Goal: Information Seeking & Learning: Find specific fact

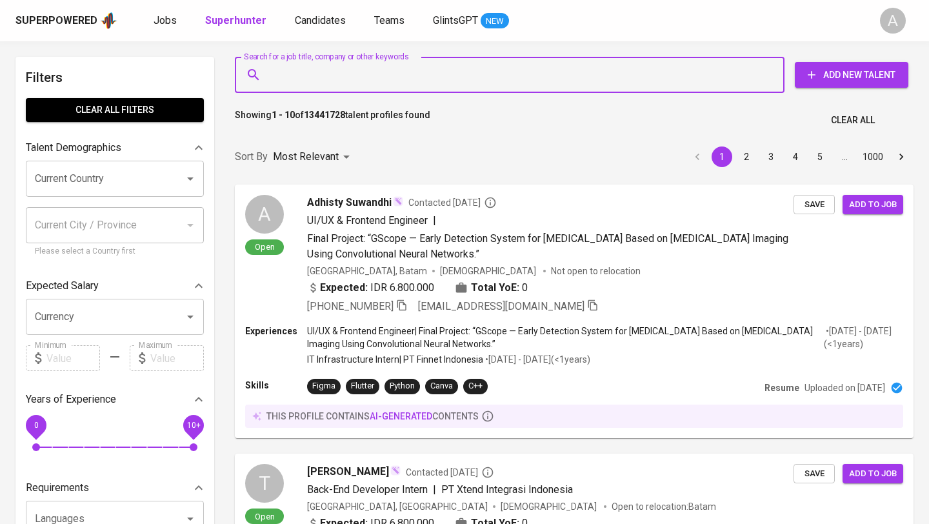
click at [314, 74] on input "Search for a job title, company or other keywords" at bounding box center [513, 75] width 493 height 25
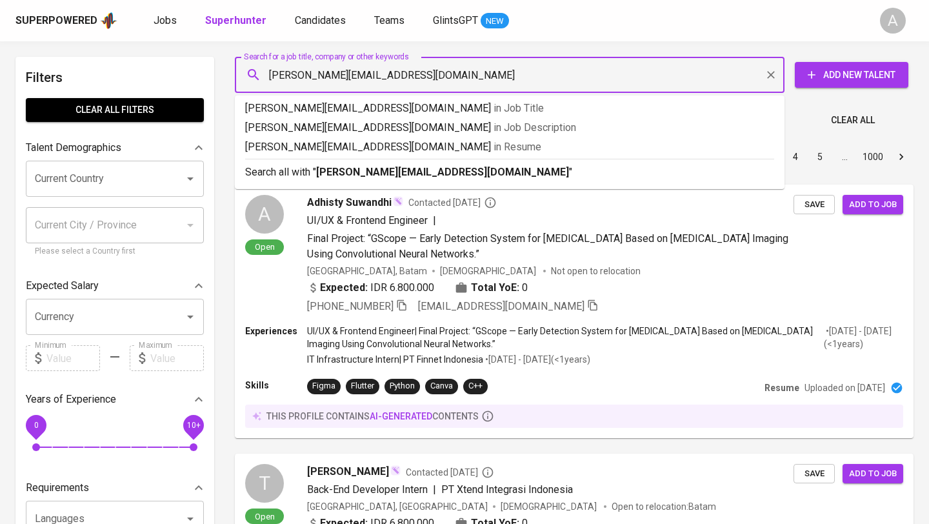
type input "[PERSON_NAME][EMAIL_ADDRESS][DOMAIN_NAME]"
click at [333, 168] on b "[PERSON_NAME][EMAIL_ADDRESS][DOMAIN_NAME]" at bounding box center [442, 172] width 253 height 12
click at [333, 168] on div "Sort By Most Relevant MOST_RELEVANT 1 2 3 4 5 … 1000" at bounding box center [574, 156] width 694 height 39
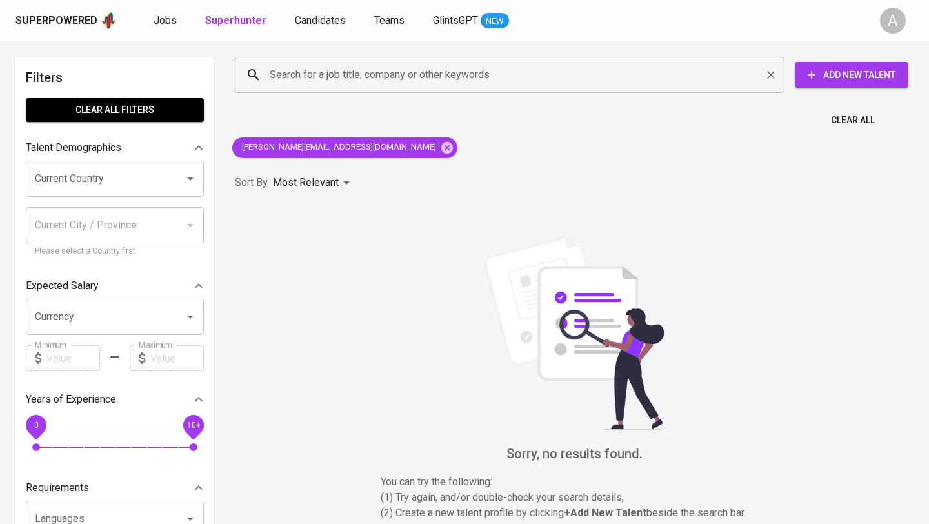
click at [344, 79] on input "Search for a job title, company or other keywords" at bounding box center [513, 75] width 493 height 25
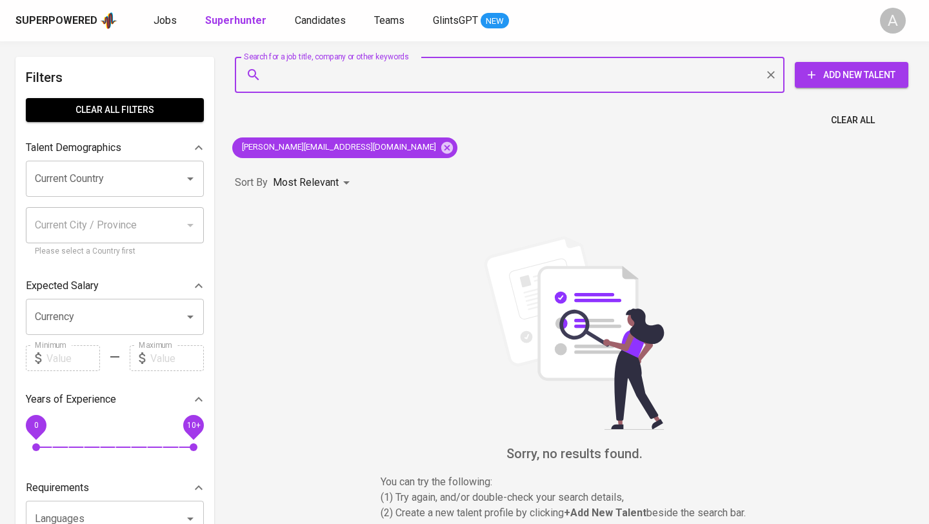
paste input "[EMAIL_ADDRESS][DOMAIN_NAME]"
type input "[EMAIL_ADDRESS][DOMAIN_NAME]"
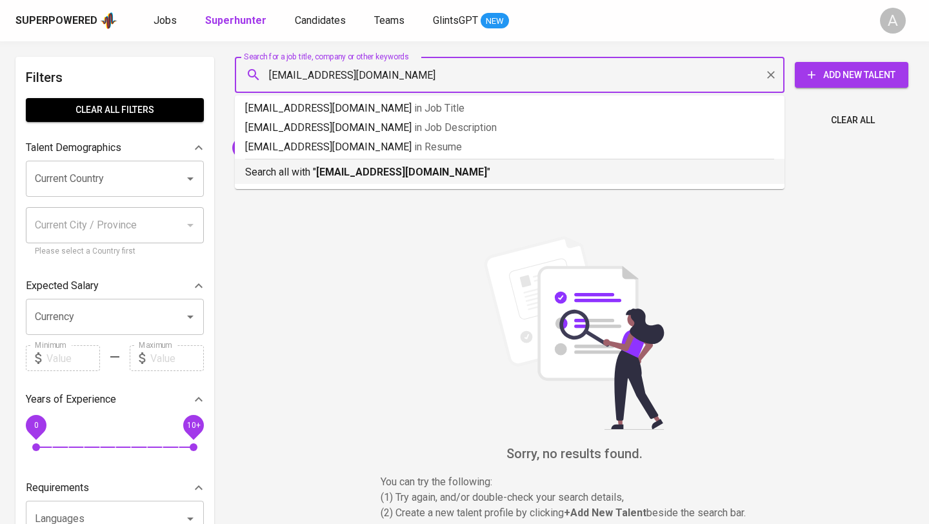
click at [389, 179] on p "Search all with " [EMAIL_ADDRESS][DOMAIN_NAME] "" at bounding box center [509, 172] width 529 height 15
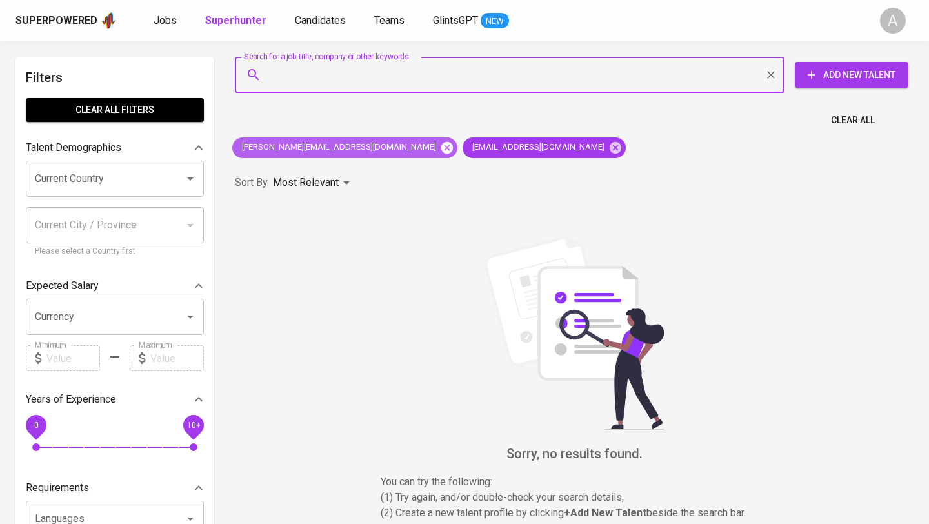
click at [440, 147] on icon at bounding box center [447, 148] width 14 height 14
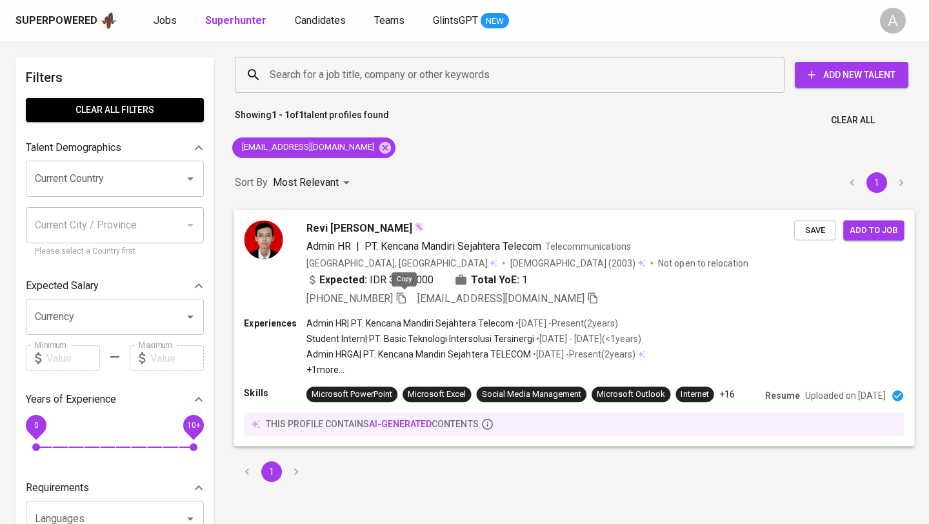
click at [403, 297] on icon "button" at bounding box center [402, 298] width 12 height 12
